Goal: Information Seeking & Learning: Learn about a topic

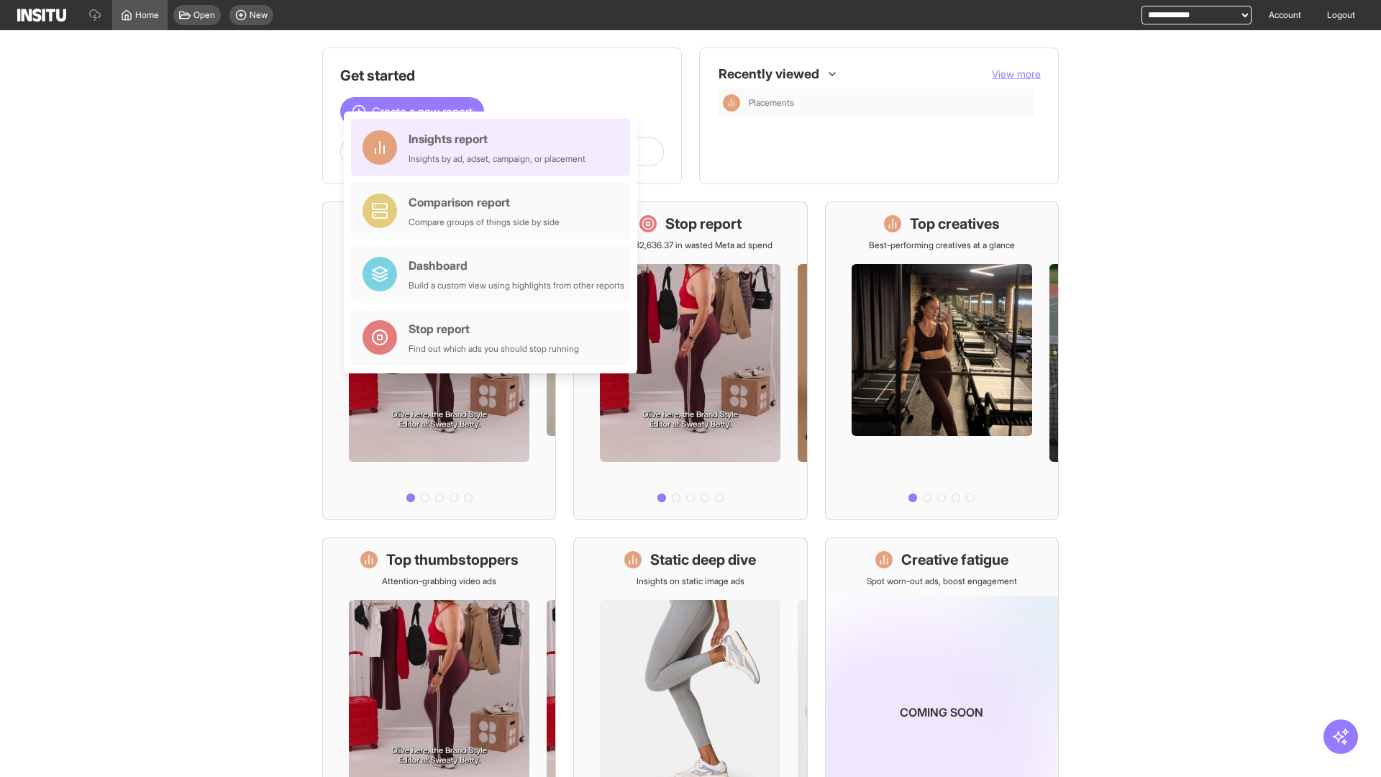
click at [494, 147] on div "Insights report Insights by ad, adset, campaign, or placement" at bounding box center [497, 147] width 177 height 35
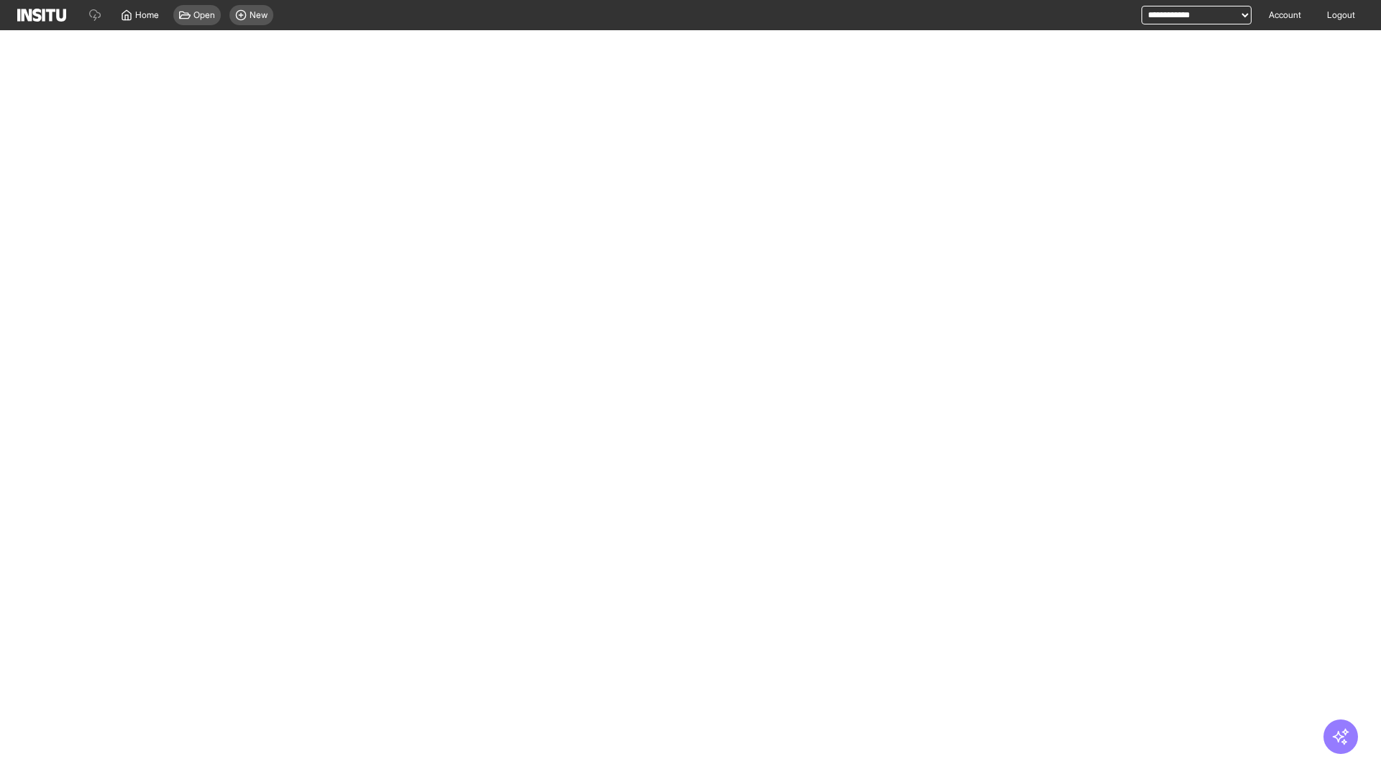
select select "**"
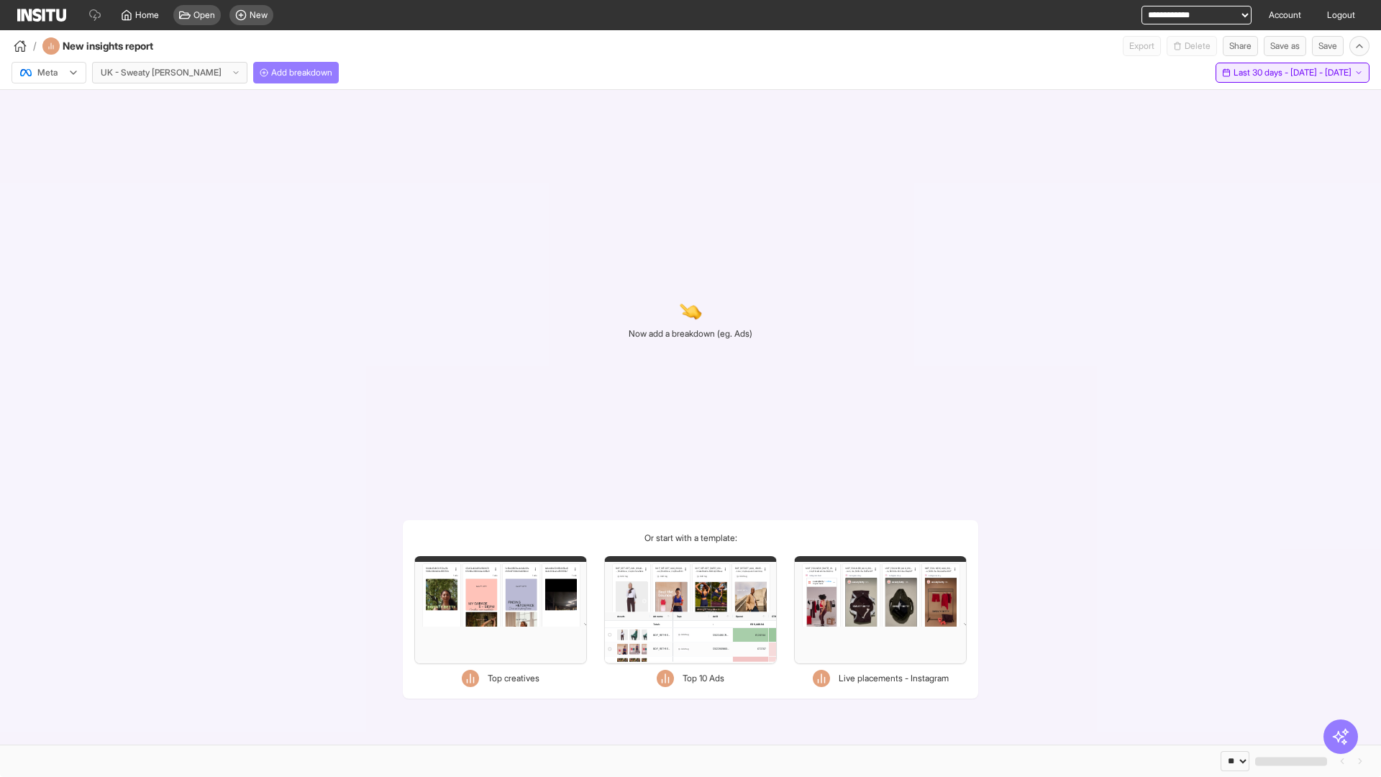
click at [1274, 73] on span "Last 30 days - [DATE] - [DATE]" at bounding box center [1293, 73] width 118 height 12
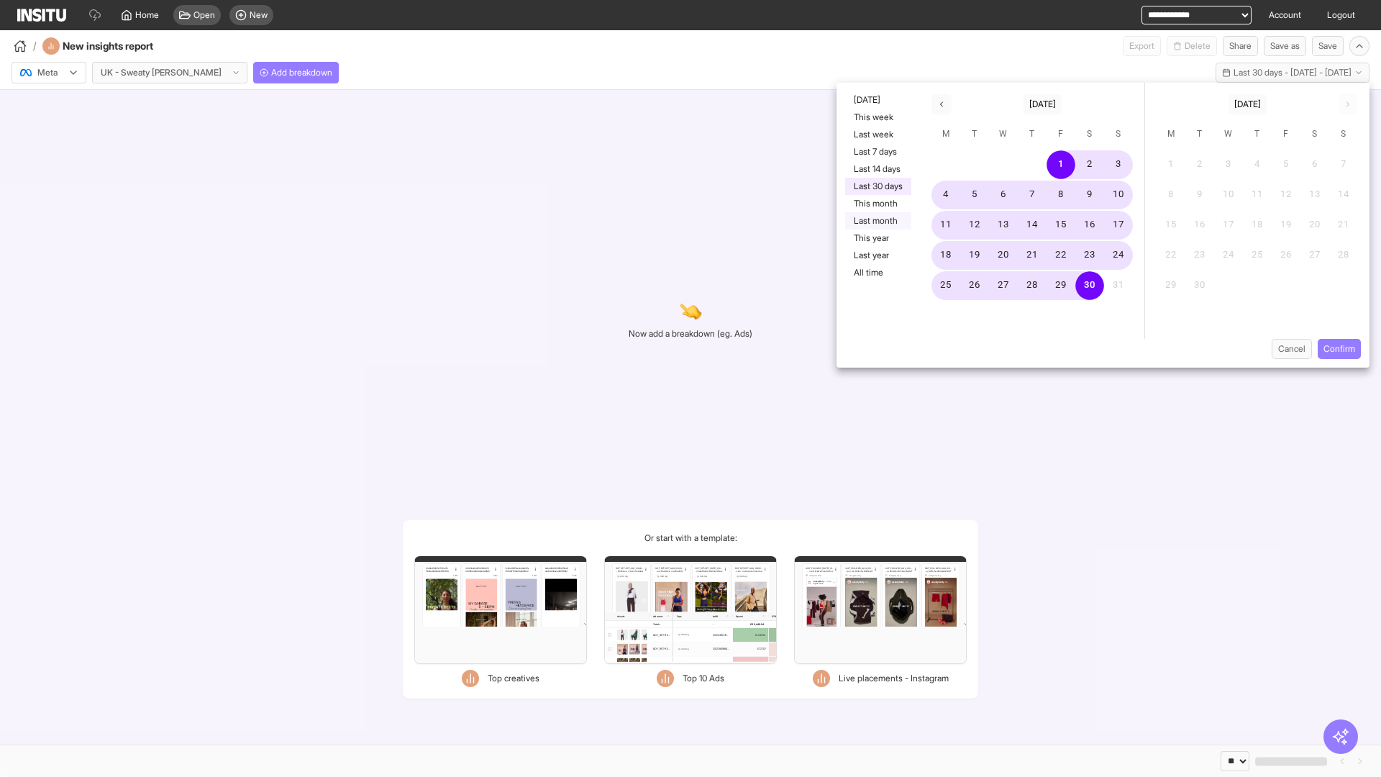
click at [877, 221] on button "Last month" at bounding box center [878, 220] width 66 height 17
